Goal: Information Seeking & Learning: Understand process/instructions

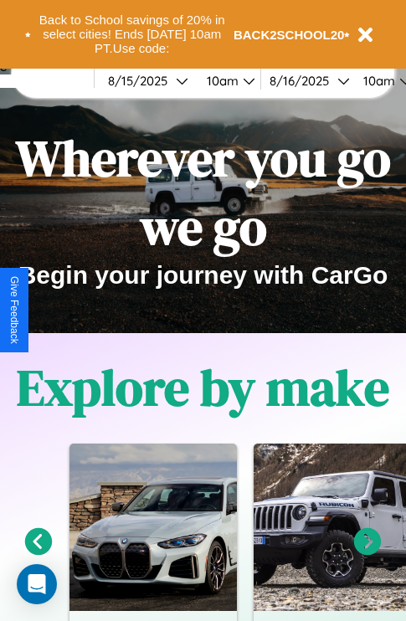
scroll to position [258, 0]
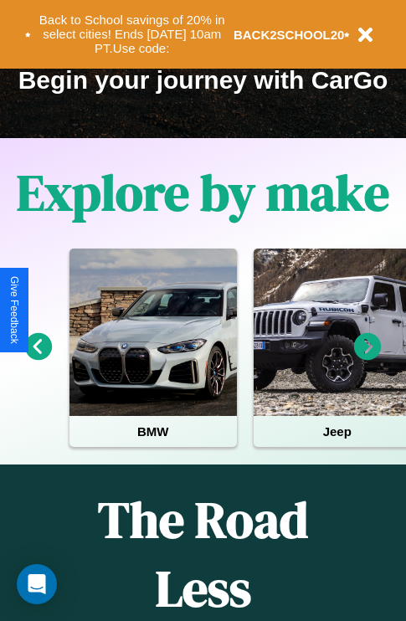
click at [38, 358] on icon at bounding box center [39, 347] width 28 height 28
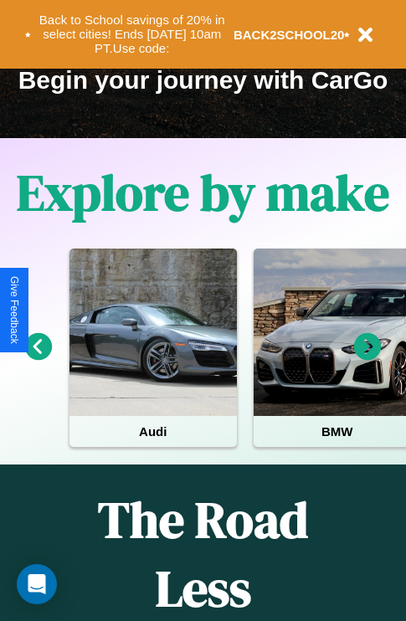
click at [367, 358] on icon at bounding box center [368, 347] width 28 height 28
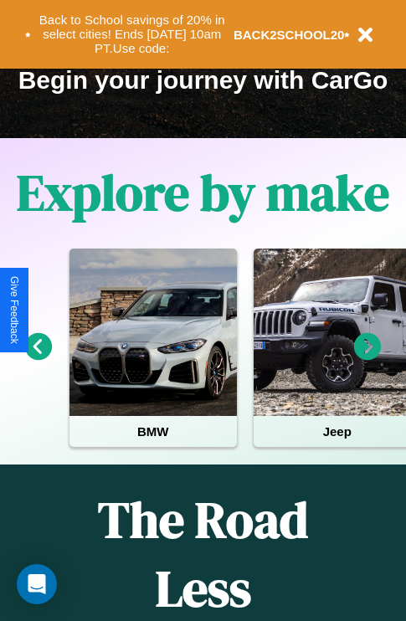
click at [367, 358] on icon at bounding box center [368, 347] width 28 height 28
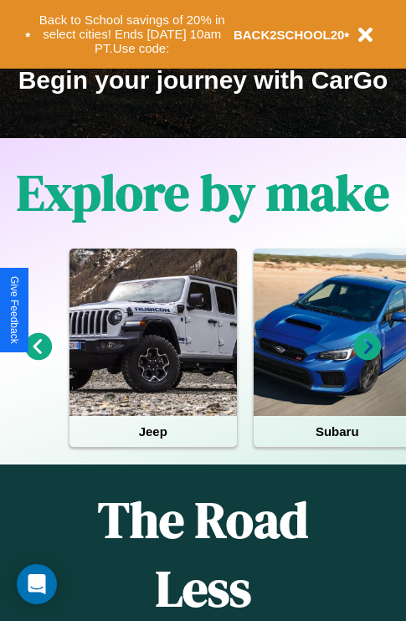
click at [367, 358] on icon at bounding box center [368, 347] width 28 height 28
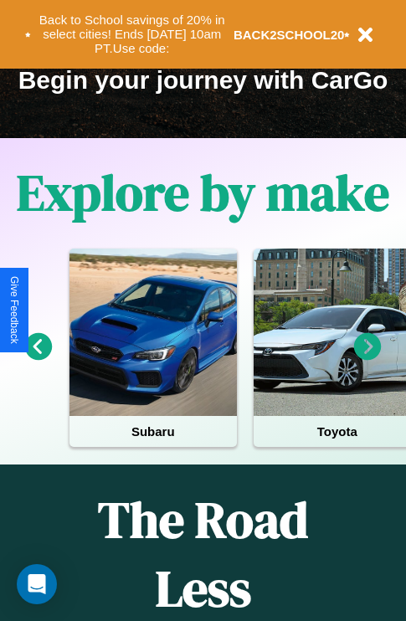
click at [367, 358] on icon at bounding box center [368, 347] width 28 height 28
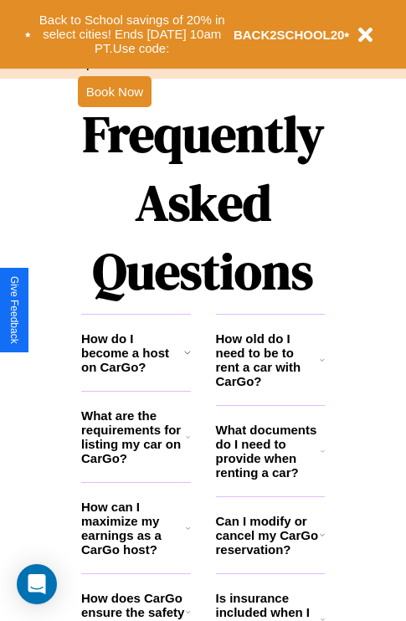
scroll to position [2027, 0]
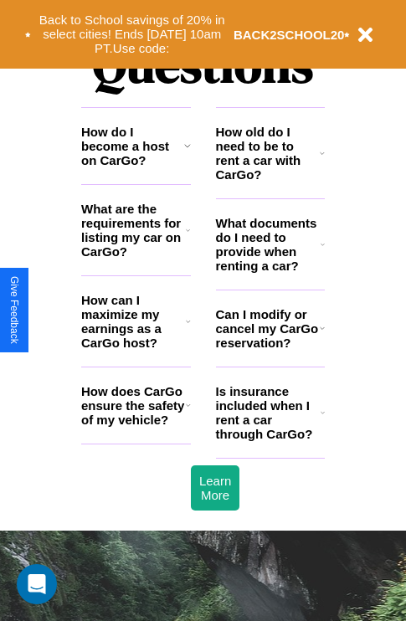
click at [136, 257] on h3 "What are the requirements for listing my car on CarGo?" at bounding box center [133, 230] width 105 height 57
click at [269, 350] on h3 "Can I modify or cancel my CarGo reservation?" at bounding box center [268, 328] width 104 height 43
click at [321, 335] on icon at bounding box center [322, 327] width 5 height 13
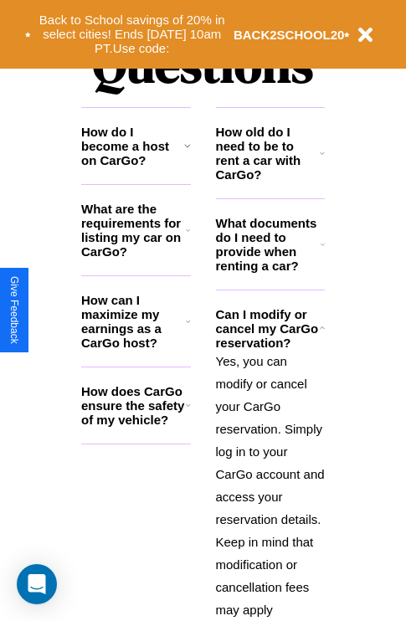
click at [322, 251] on icon at bounding box center [322, 244] width 4 height 13
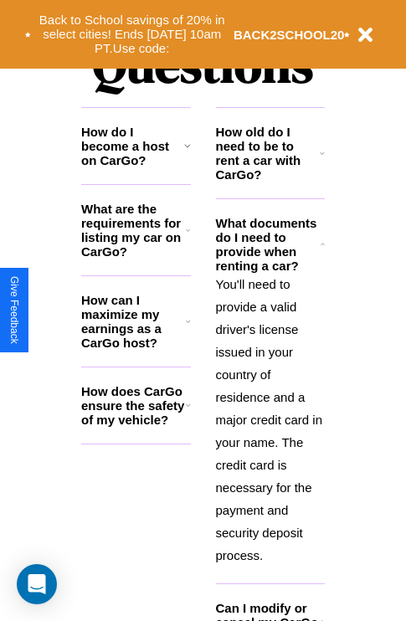
click at [136, 257] on h3 "What are the requirements for listing my car on CarGo?" at bounding box center [133, 230] width 105 height 57
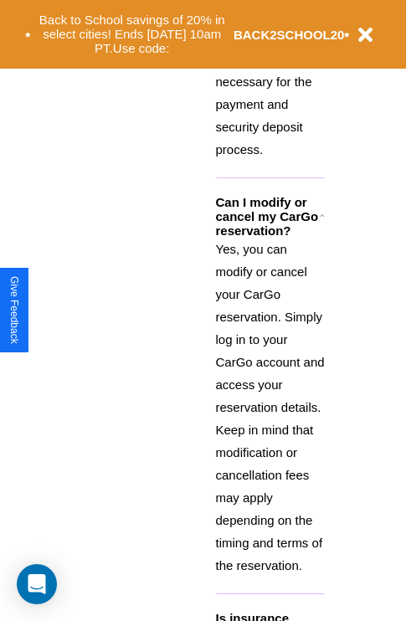
click at [269, 412] on p "Yes, you can modify or cancel your CarGo reservation. Simply log in to your Car…" at bounding box center [271, 407] width 110 height 339
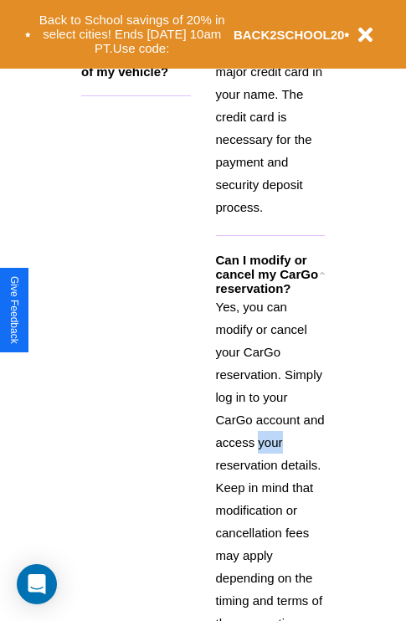
scroll to position [2302, 0]
